Goal: Information Seeking & Learning: Learn about a topic

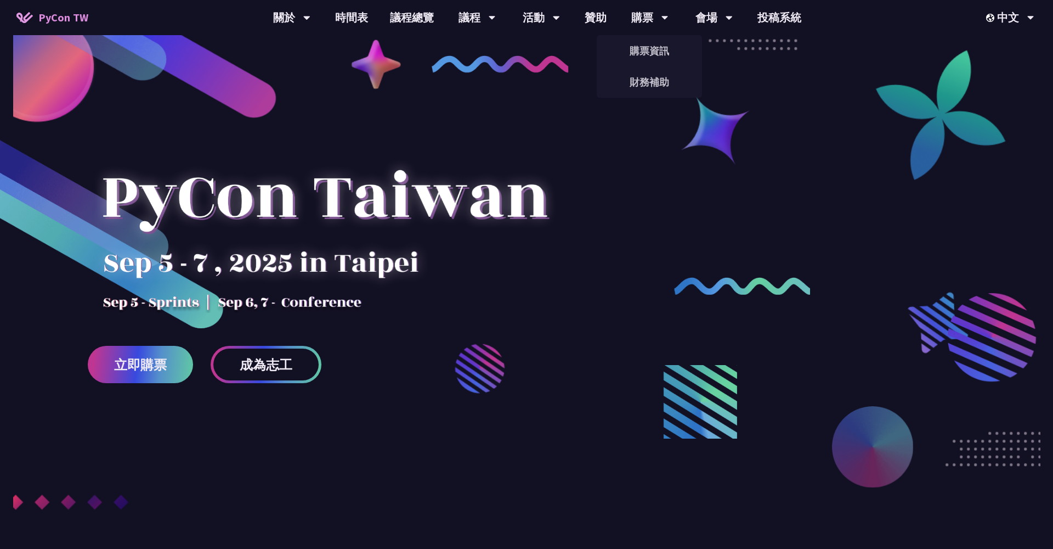
click at [646, 55] on link "購票資訊" at bounding box center [649, 51] width 105 height 26
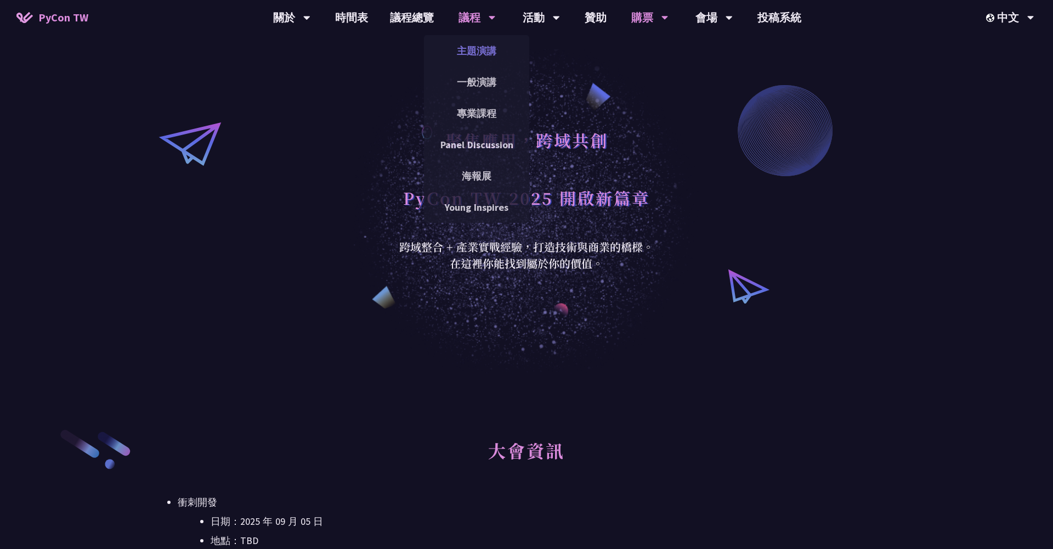
click at [479, 43] on link "主題演講" at bounding box center [476, 51] width 105 height 26
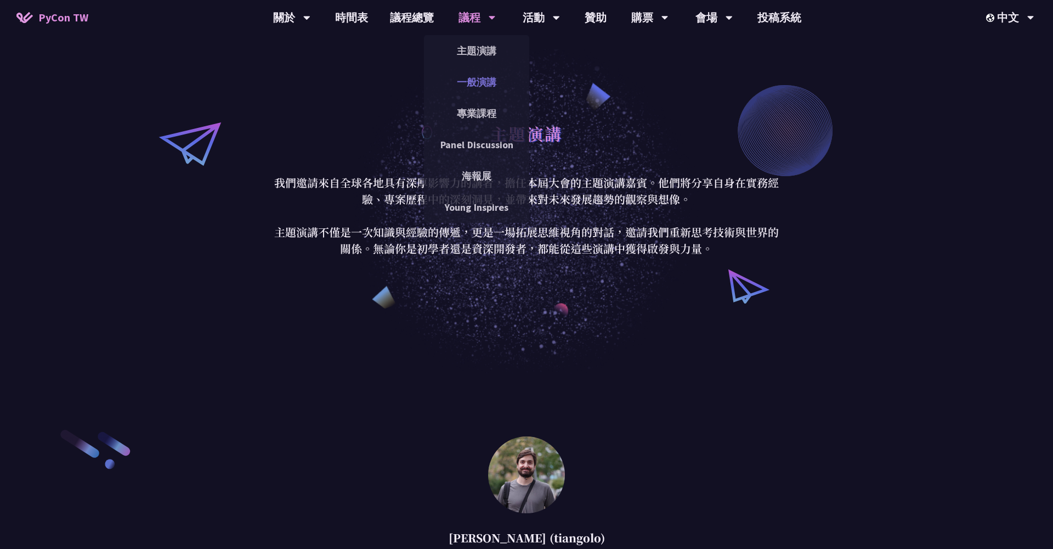
click at [476, 89] on link "一般演講" at bounding box center [476, 82] width 105 height 26
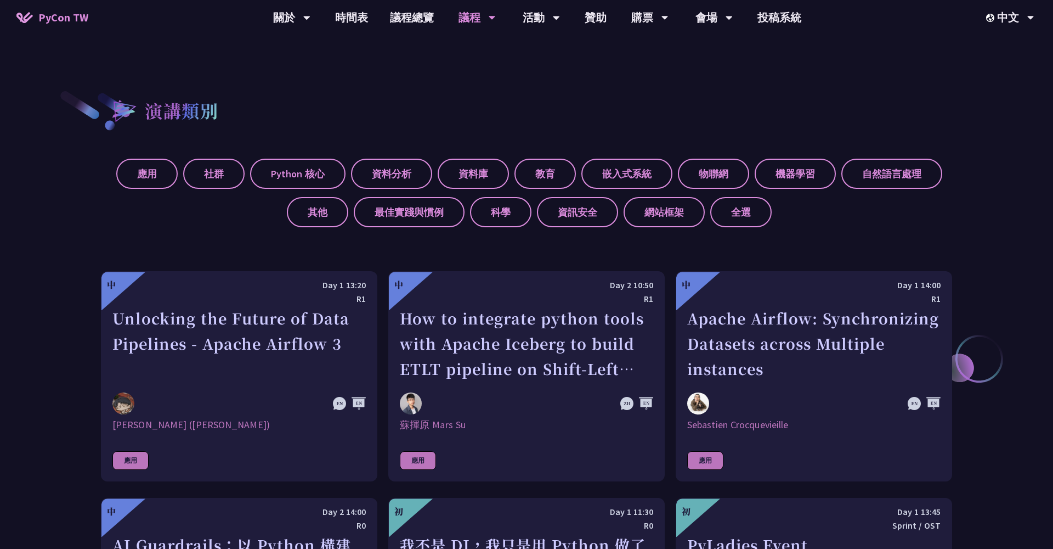
scroll to position [452, 0]
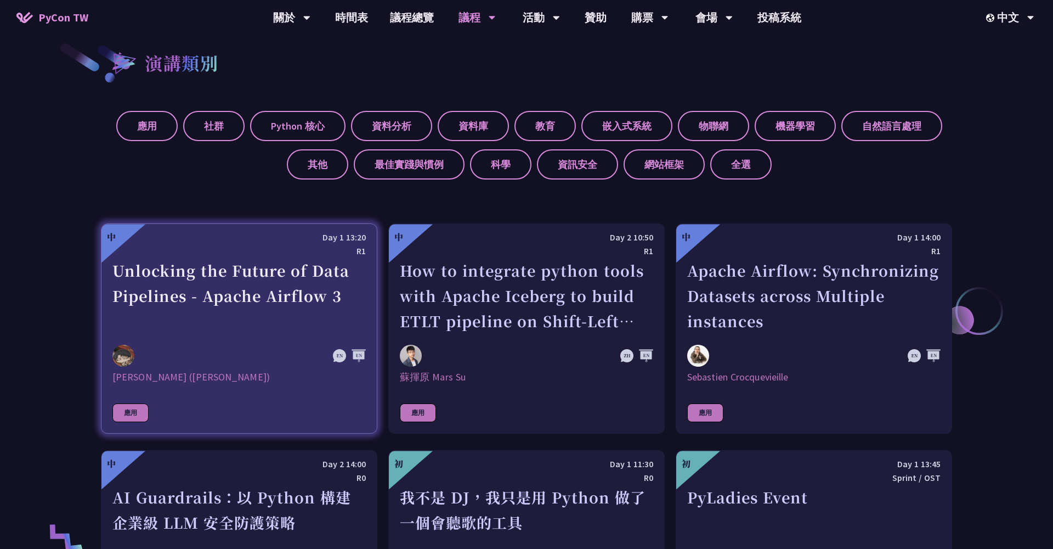
click at [273, 299] on div "Unlocking the Future of Data Pipelines - Apache Airflow 3" at bounding box center [238, 296] width 253 height 76
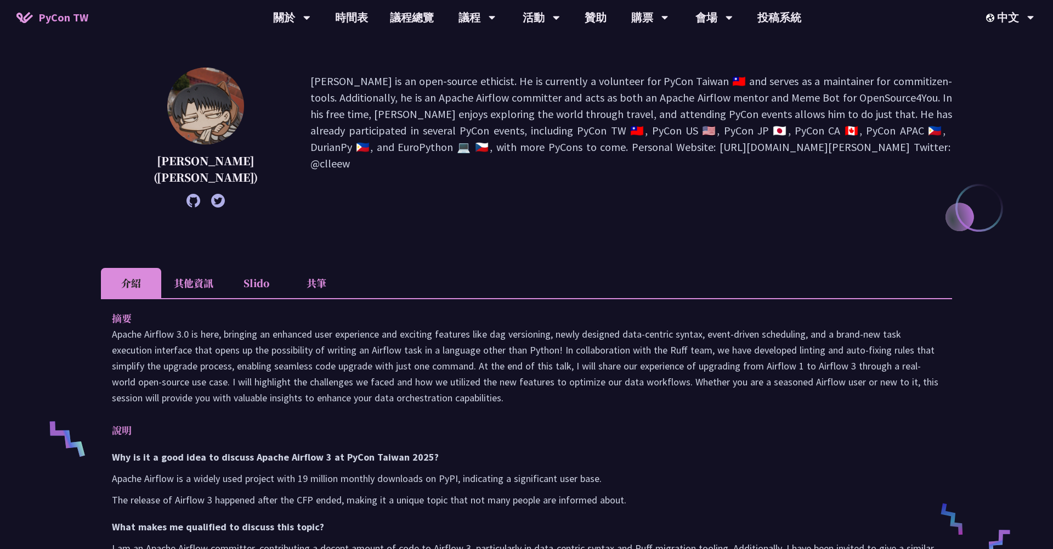
scroll to position [151, 0]
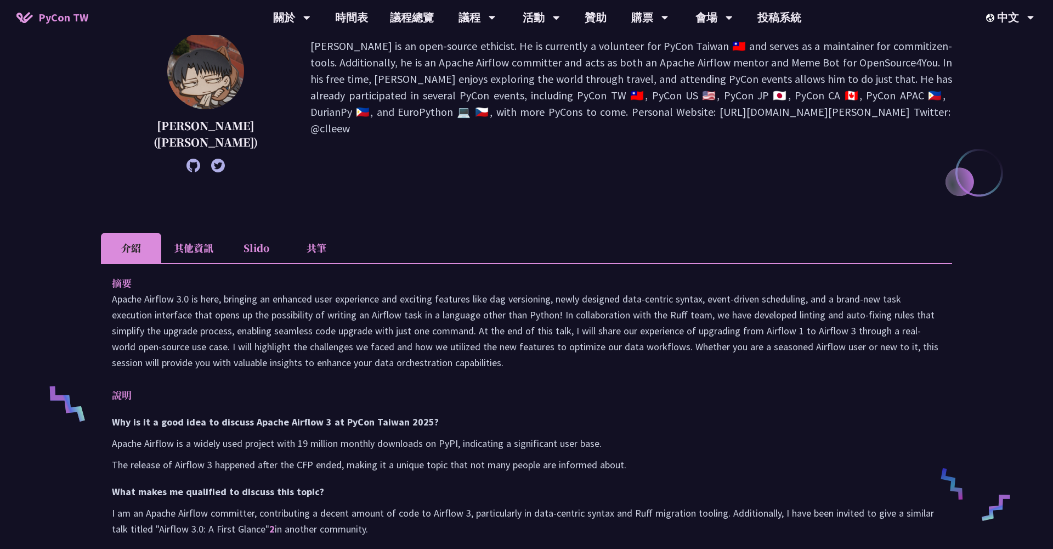
click at [198, 255] on li "其他資訊" at bounding box center [193, 248] width 65 height 30
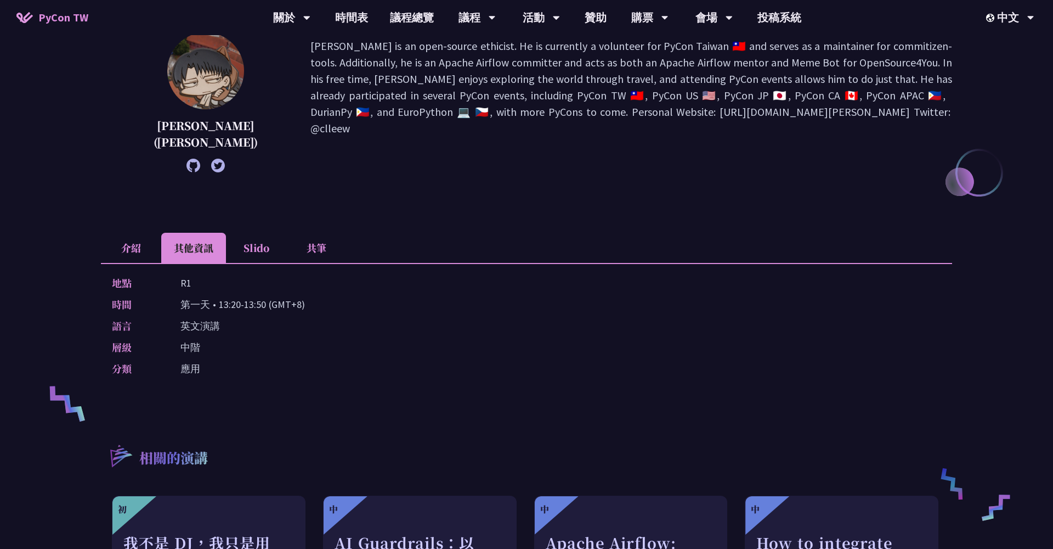
click at [134, 251] on li "介紹" at bounding box center [131, 248] width 60 height 30
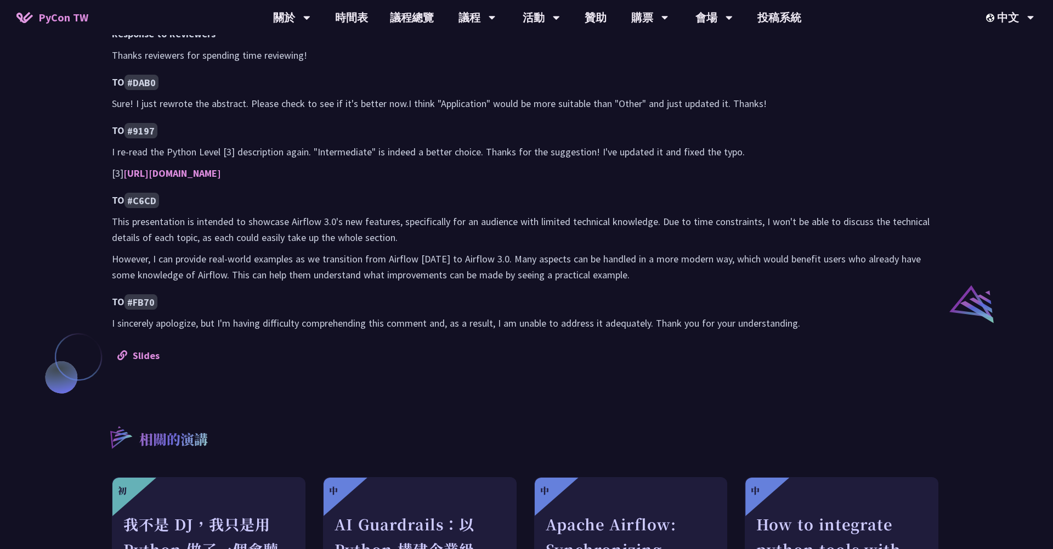
scroll to position [679, 0]
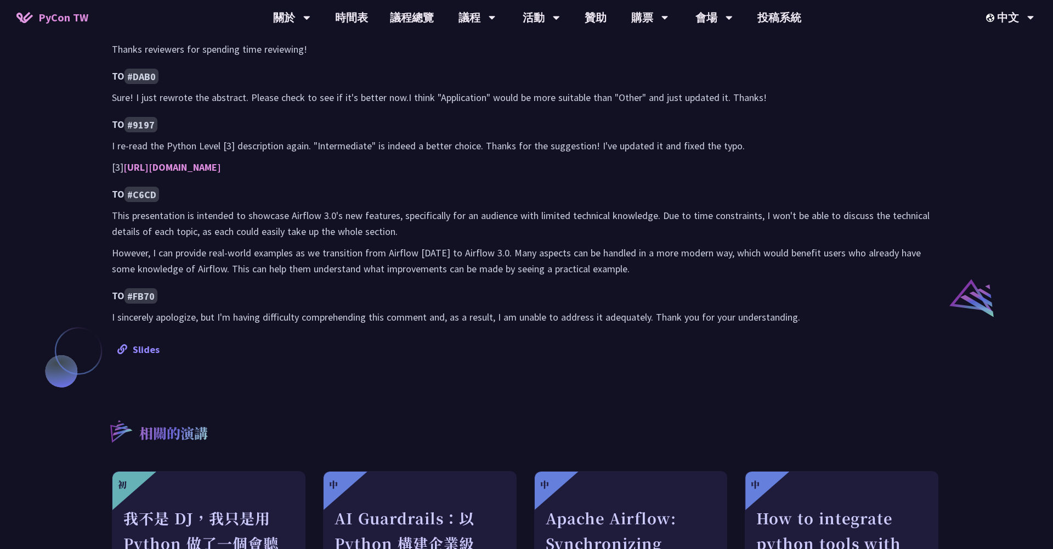
click at [151, 349] on link "Slides" at bounding box center [138, 349] width 42 height 13
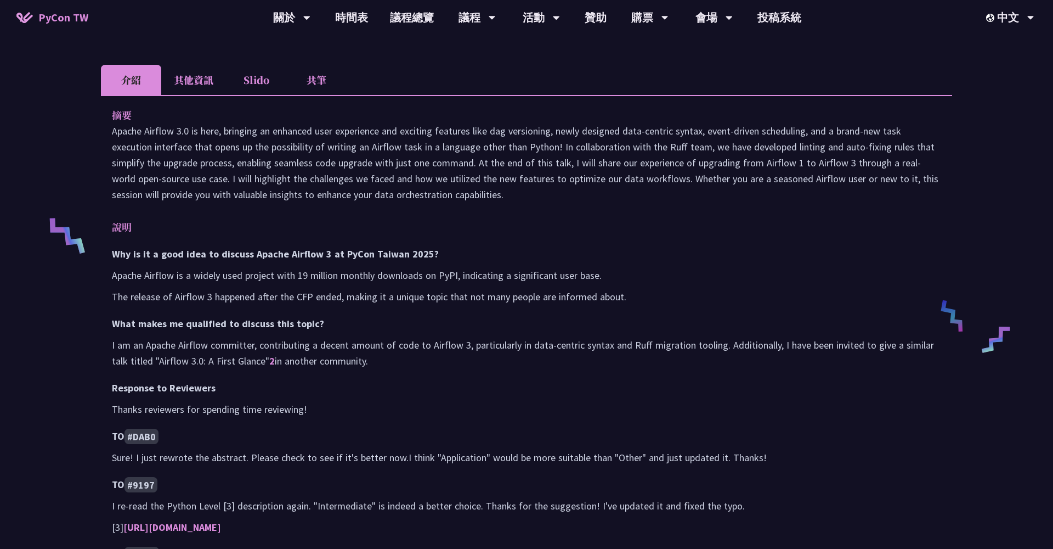
scroll to position [320, 0]
click at [638, 344] on p "I am an Apache Airflow committer, contributing a decent amount of code to Airfl…" at bounding box center [526, 352] width 829 height 32
copy p "Ruff"
click at [606, 303] on div "Why is it a good idea to discuss Apache Airflow 3 at PyCon Taiwan 2025? Apache …" at bounding box center [526, 464] width 829 height 439
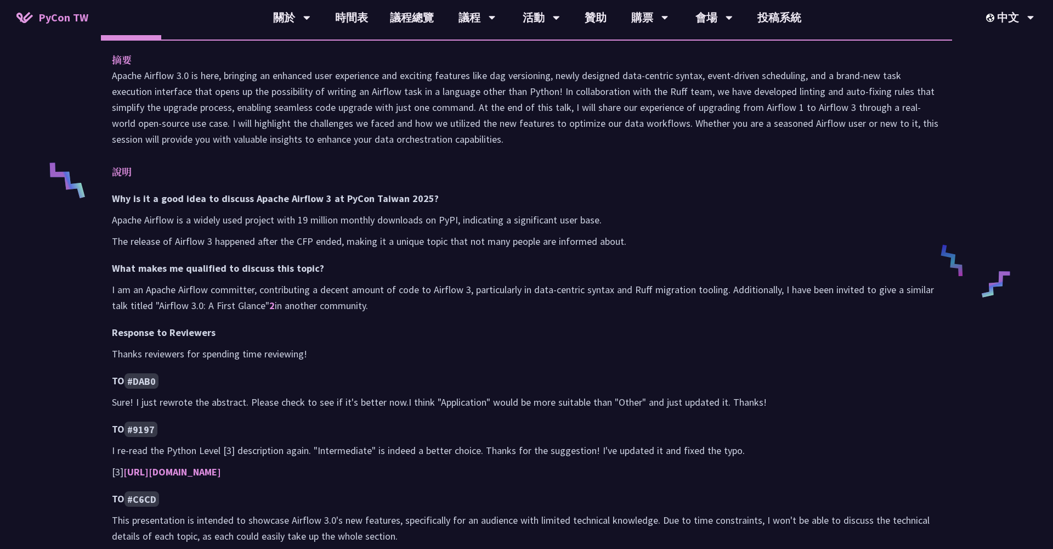
scroll to position [399, 0]
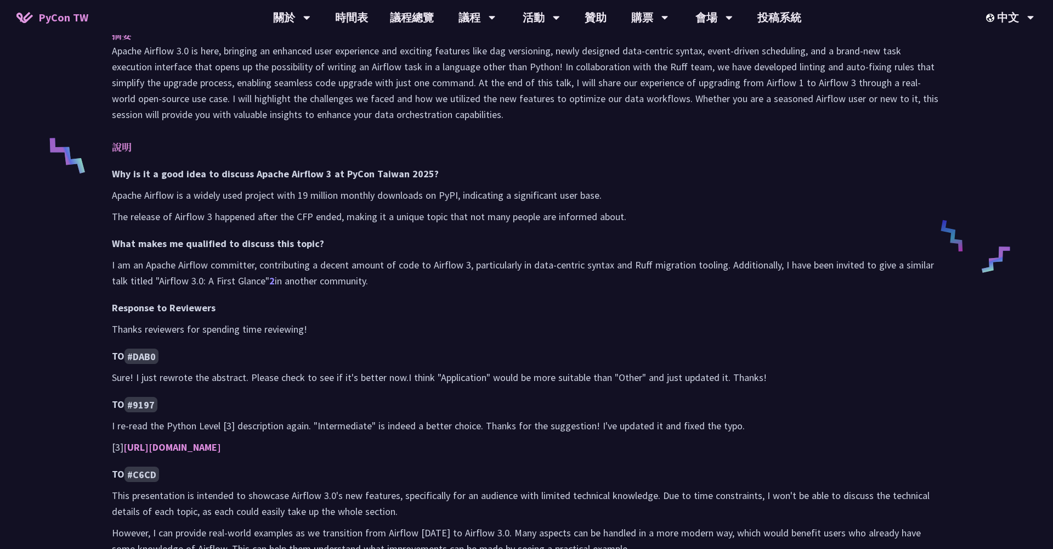
click at [271, 282] on link "2" at bounding box center [271, 280] width 5 height 13
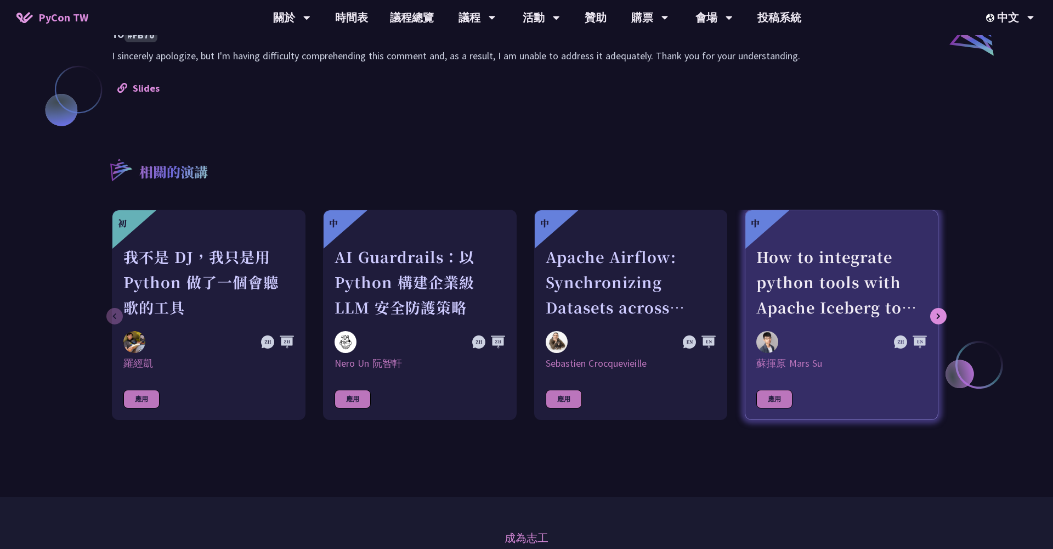
scroll to position [906, 0]
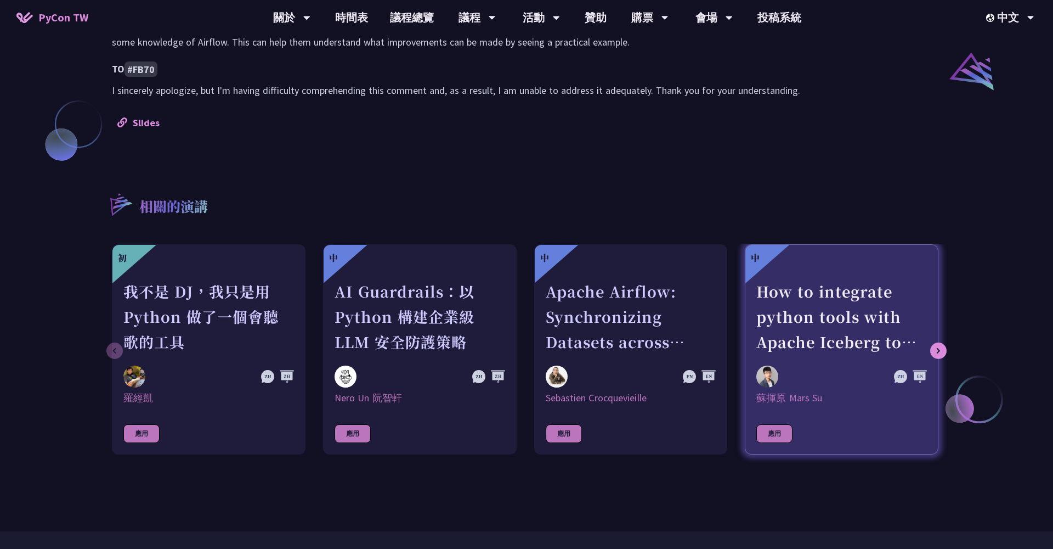
click at [837, 297] on div "How to integrate python tools with Apache Iceberg to build ETLT pipeline on Shi…" at bounding box center [841, 317] width 171 height 76
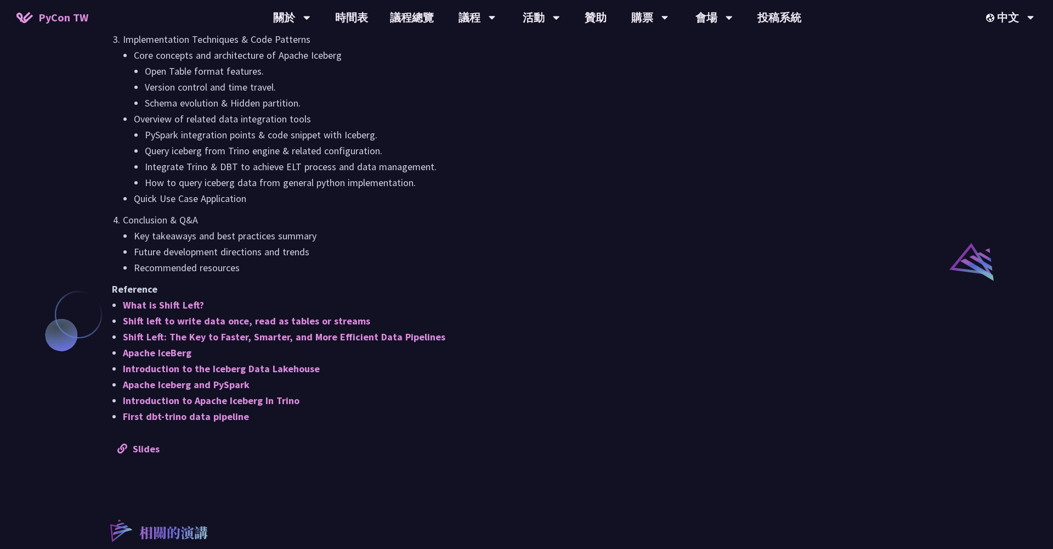
scroll to position [716, 0]
click at [139, 448] on link "Slides" at bounding box center [138, 447] width 42 height 13
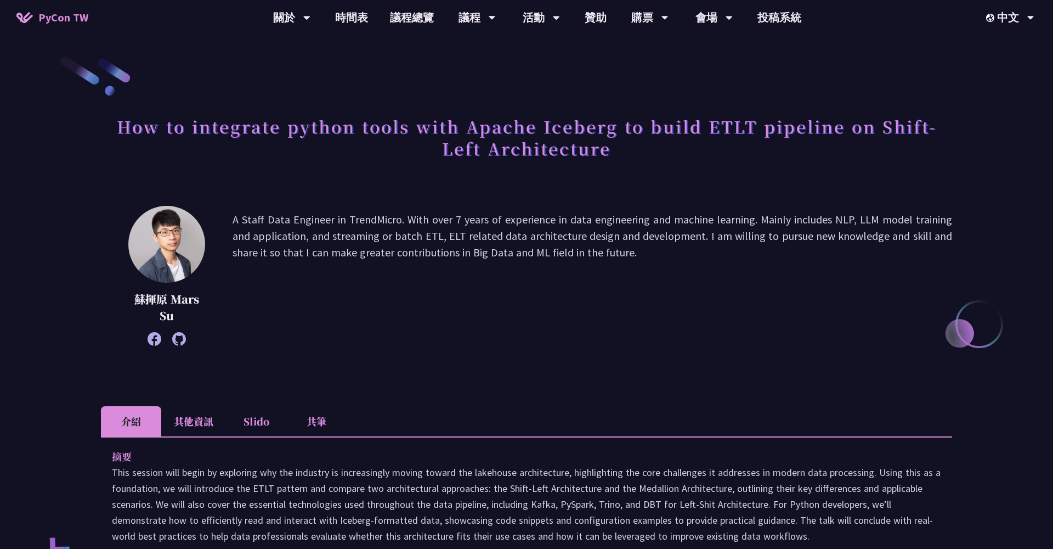
scroll to position [-1, 0]
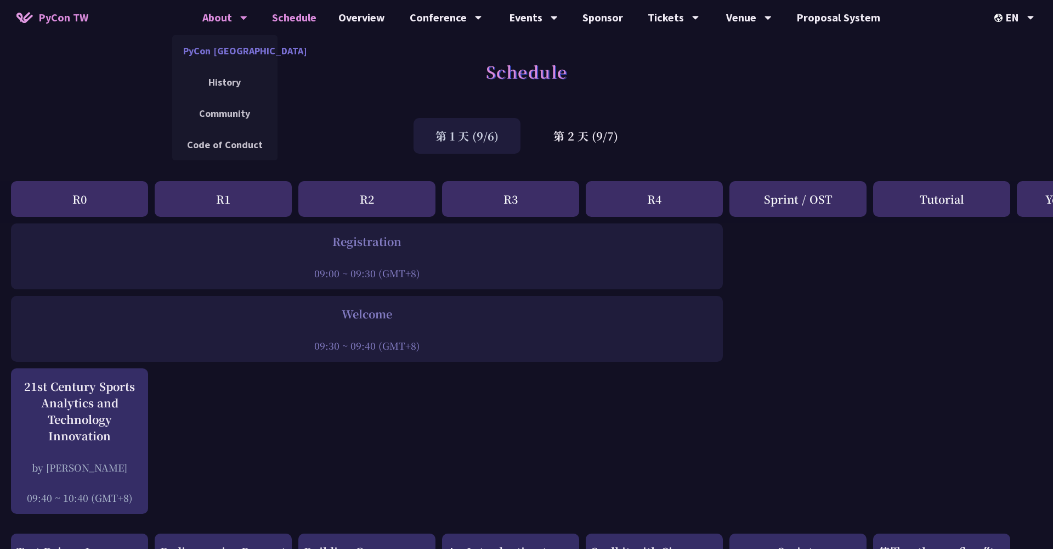
click at [230, 55] on link "PyCon [GEOGRAPHIC_DATA]" at bounding box center [224, 51] width 105 height 26
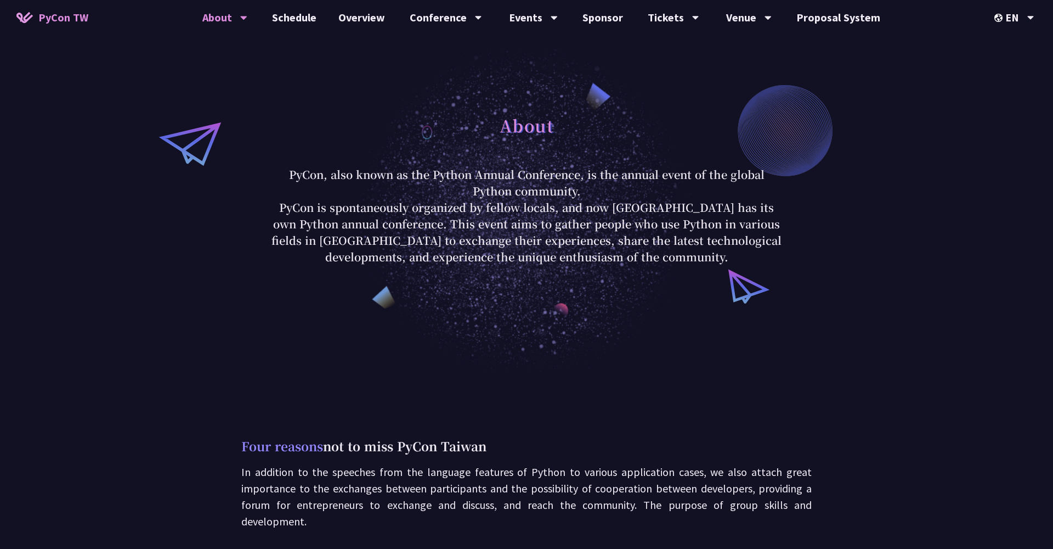
click at [70, 15] on span "PyCon TW" at bounding box center [63, 17] width 50 height 16
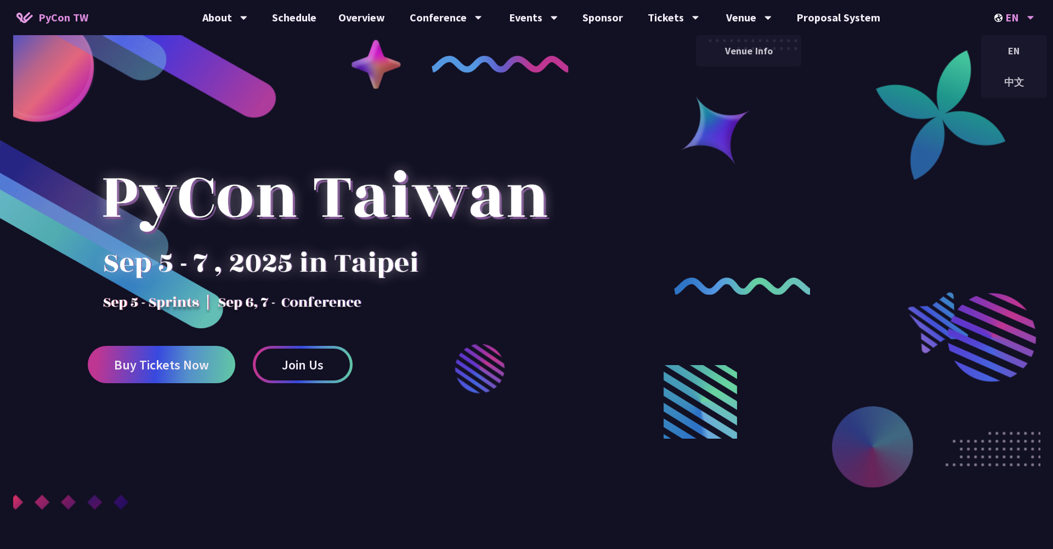
click at [1017, 19] on div "EN" at bounding box center [1014, 17] width 40 height 35
click at [1015, 88] on div "中文" at bounding box center [1014, 82] width 66 height 26
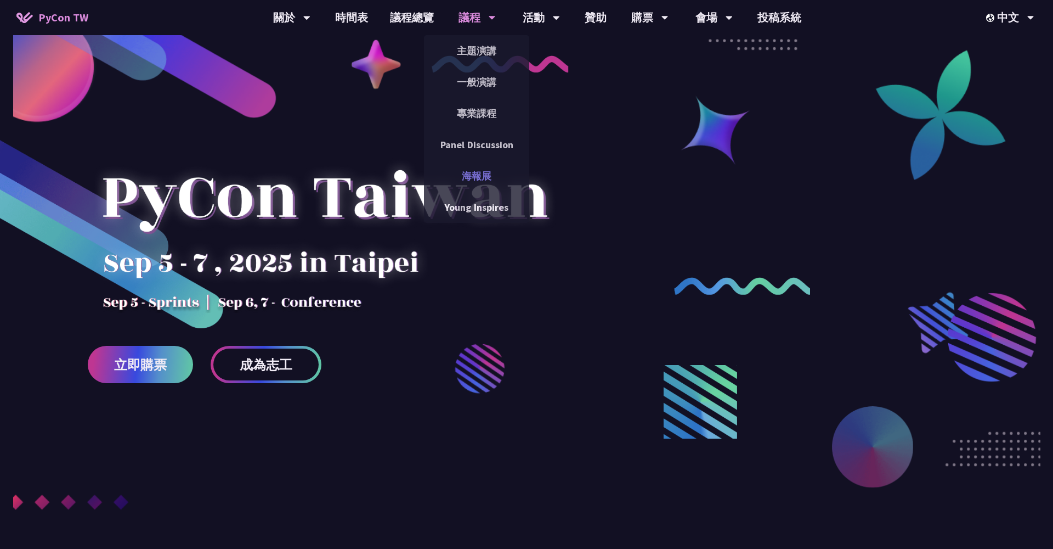
click at [480, 184] on link "海報展" at bounding box center [476, 176] width 105 height 26
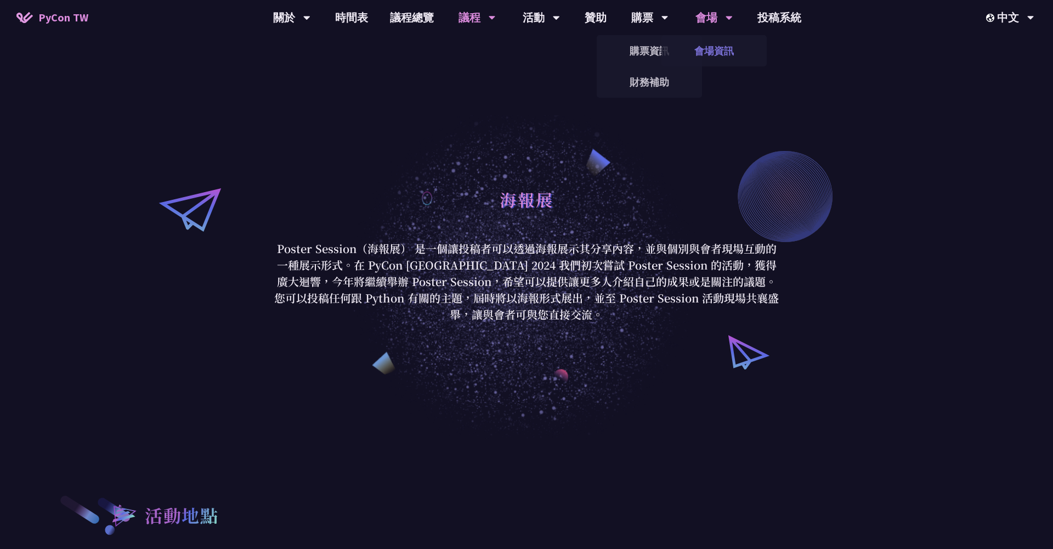
click at [710, 43] on link "會場資訊" at bounding box center [714, 51] width 105 height 26
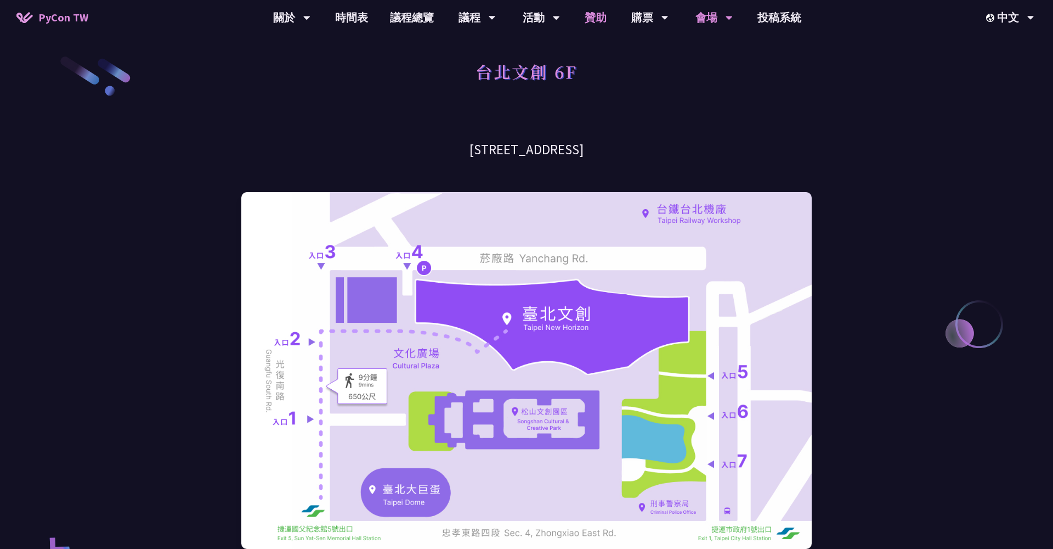
click at [603, 18] on link "贊助" at bounding box center [596, 17] width 44 height 35
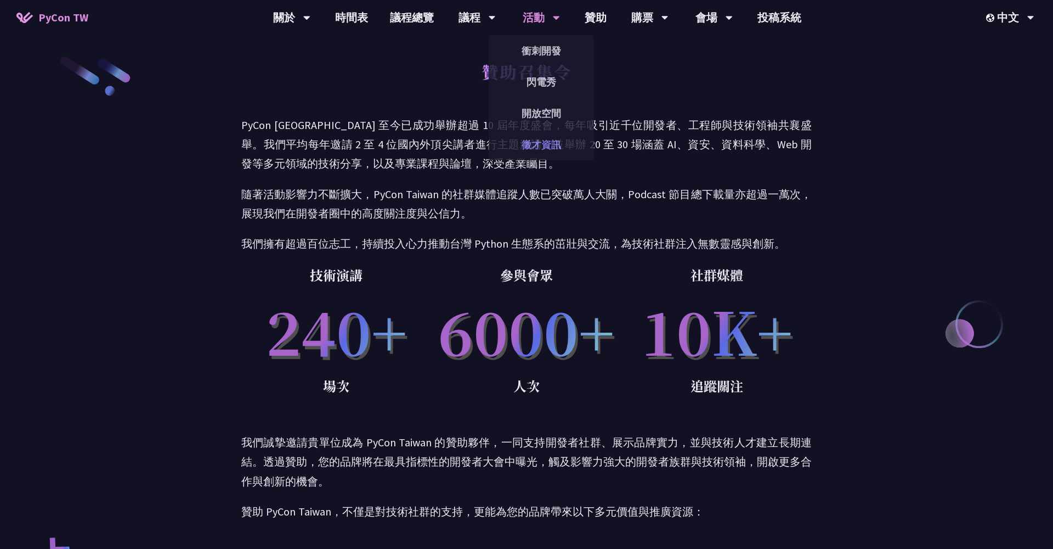
click at [539, 145] on link "徵才資訊" at bounding box center [541, 145] width 105 height 26
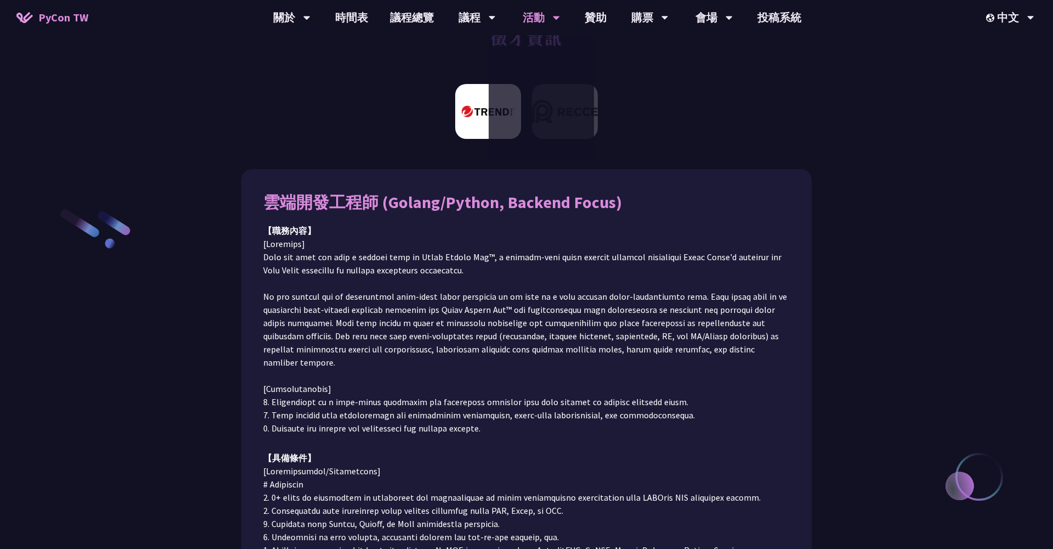
click at [563, 233] on div "【職務內容】" at bounding box center [526, 230] width 527 height 13
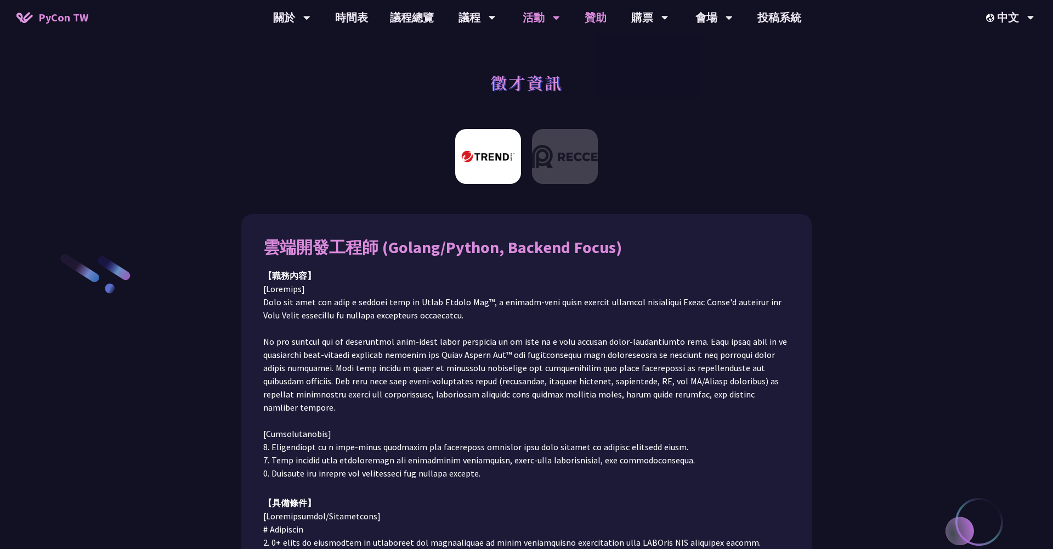
click at [597, 16] on link "贊助" at bounding box center [596, 17] width 44 height 35
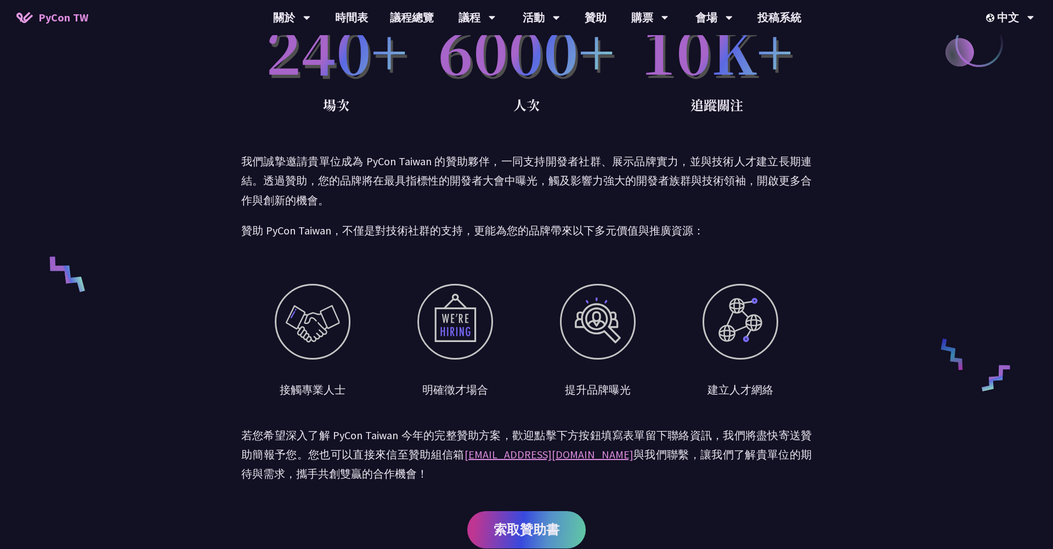
scroll to position [82, 0]
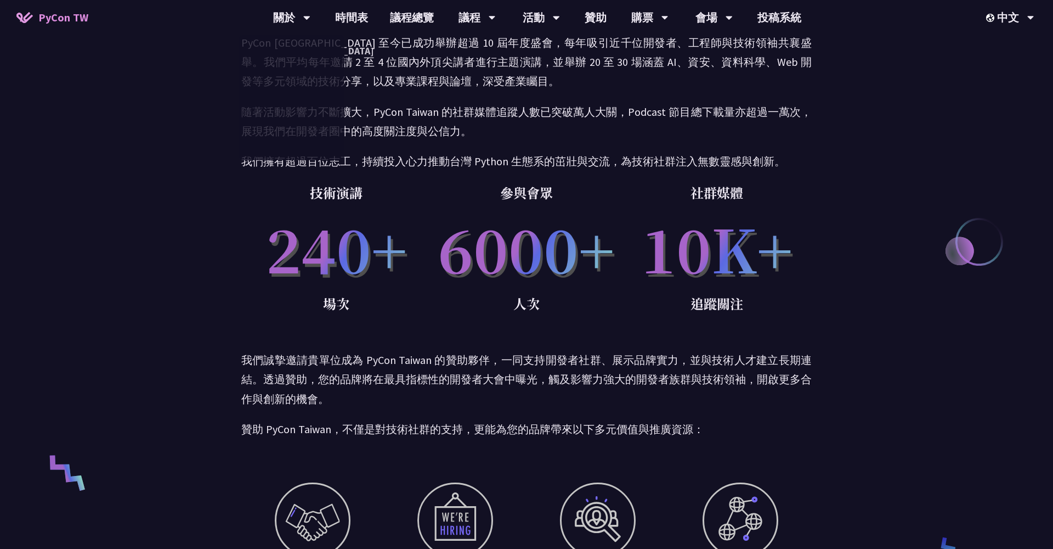
click at [67, 19] on span "PyCon TW" at bounding box center [63, 17] width 50 height 16
